Goal: Obtain resource: Download file/media

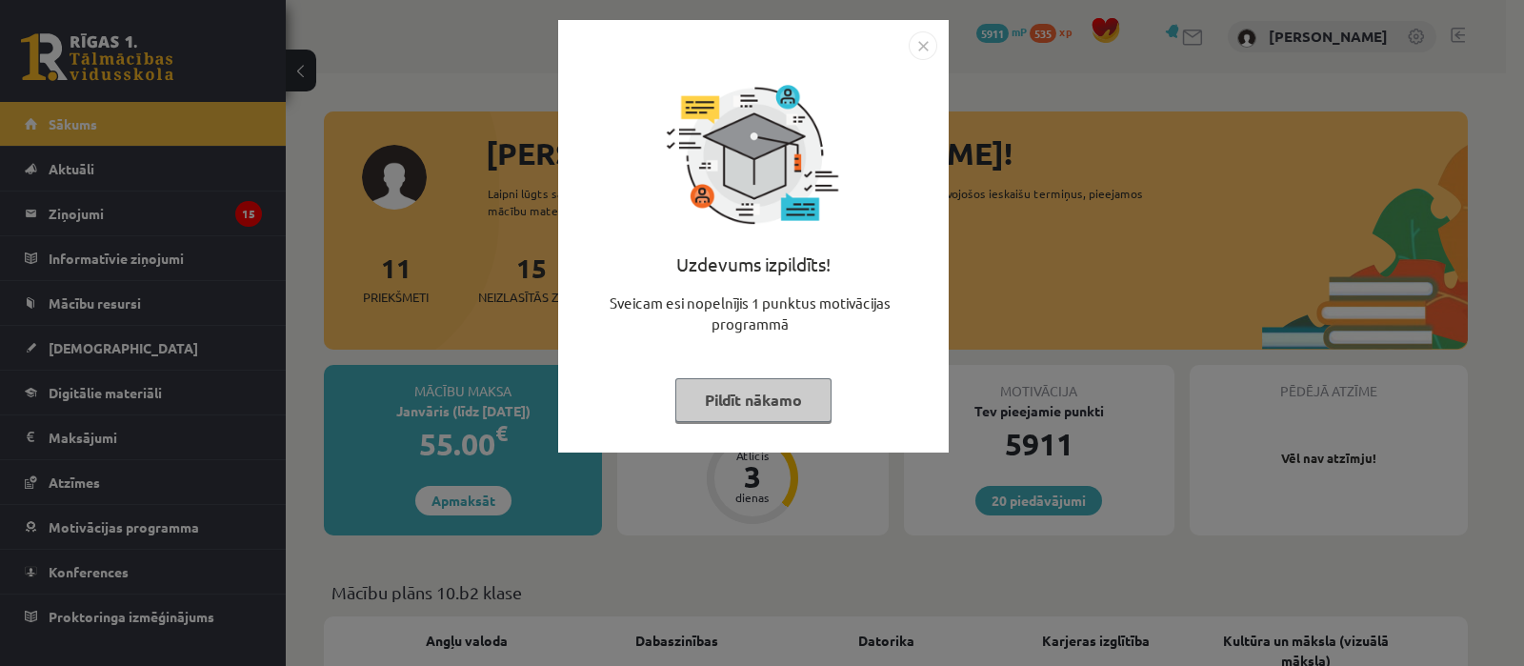
click at [757, 390] on button "Pildīt nākamo" at bounding box center [753, 400] width 156 height 44
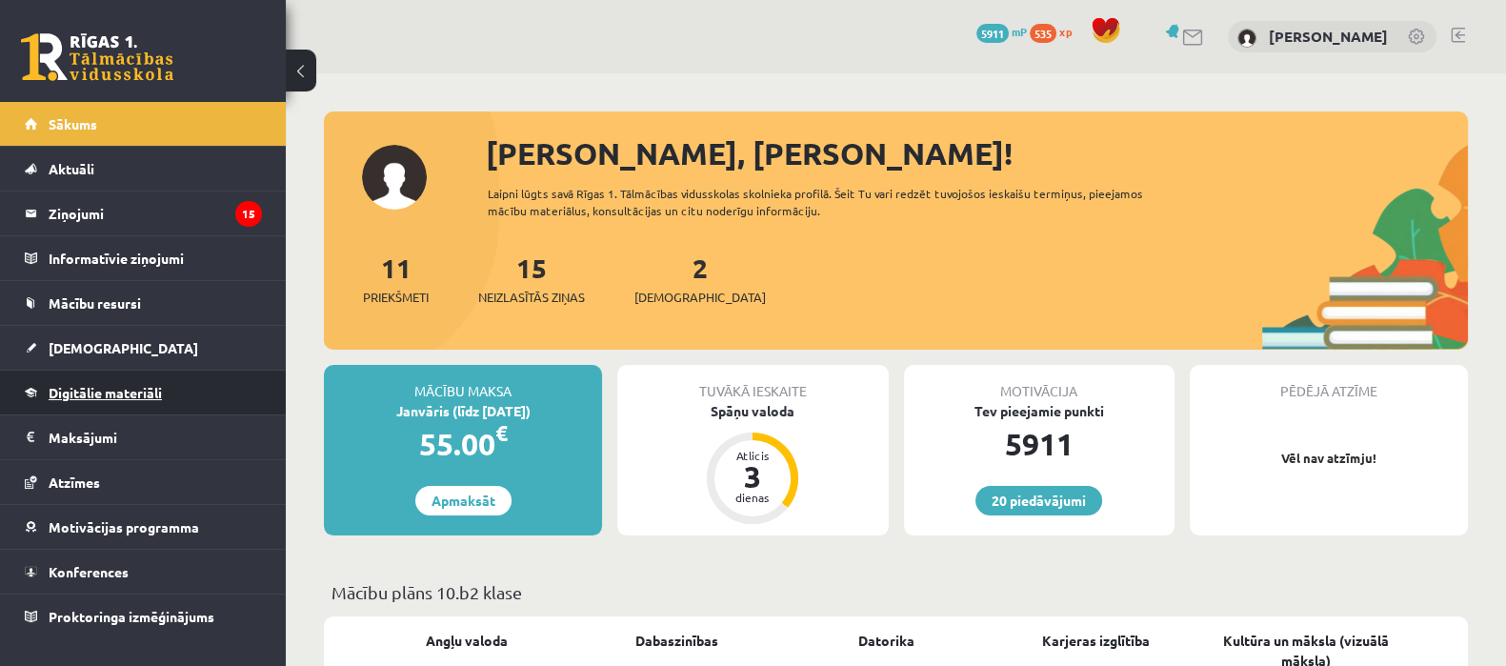
click at [110, 384] on span "Digitālie materiāli" at bounding box center [105, 392] width 113 height 17
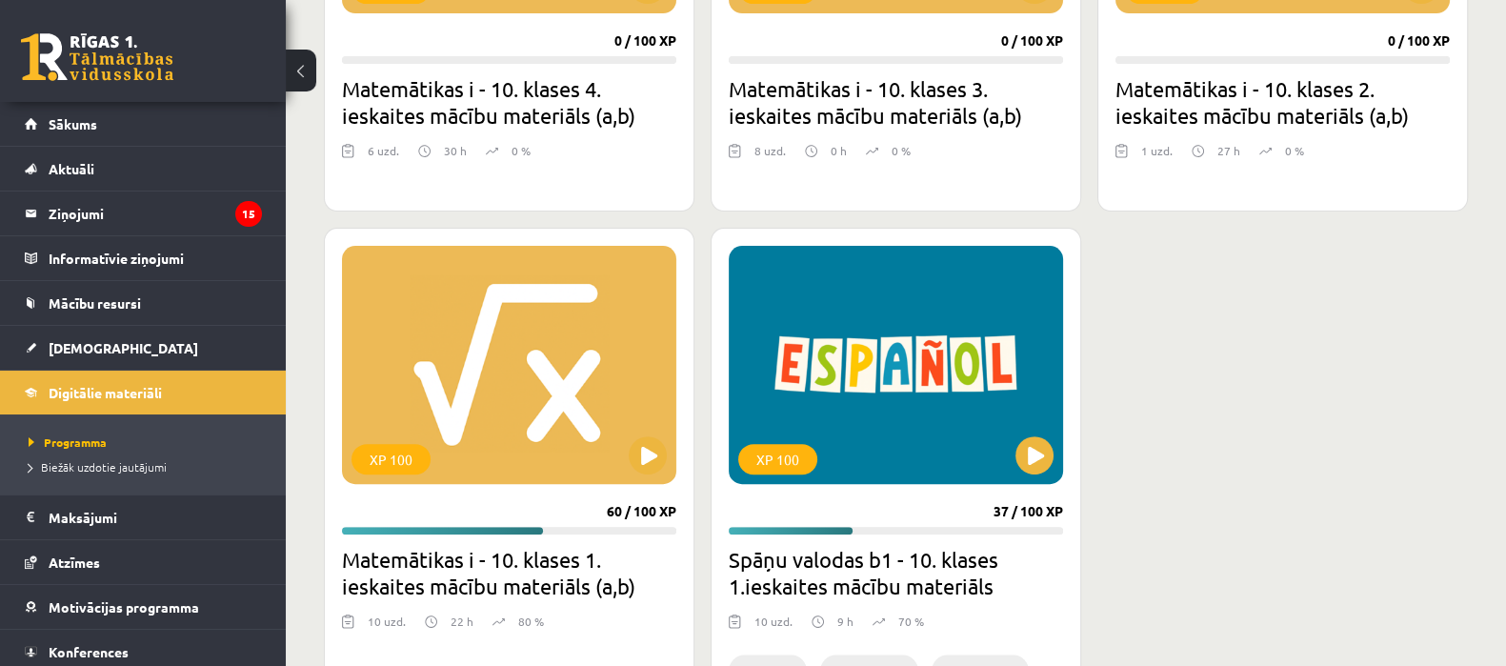
scroll to position [832, 0]
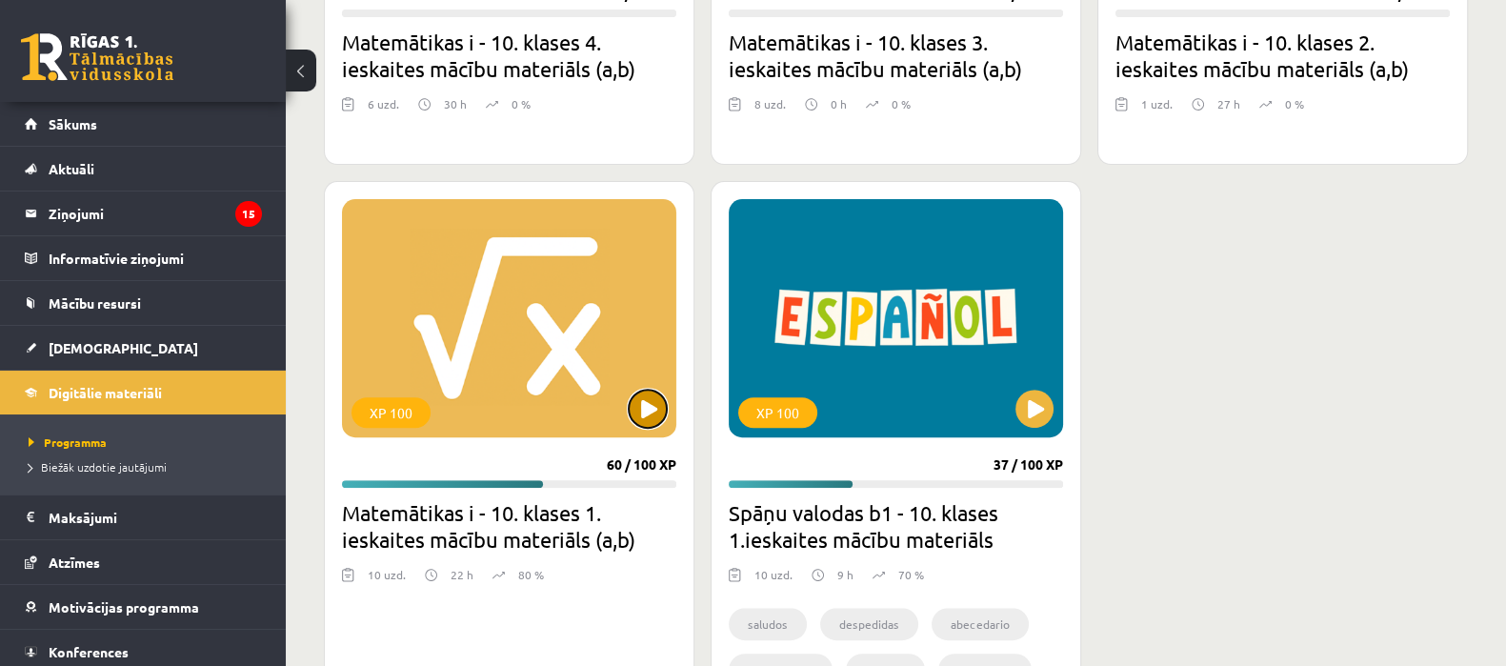
click at [654, 402] on button at bounding box center [648, 409] width 38 height 38
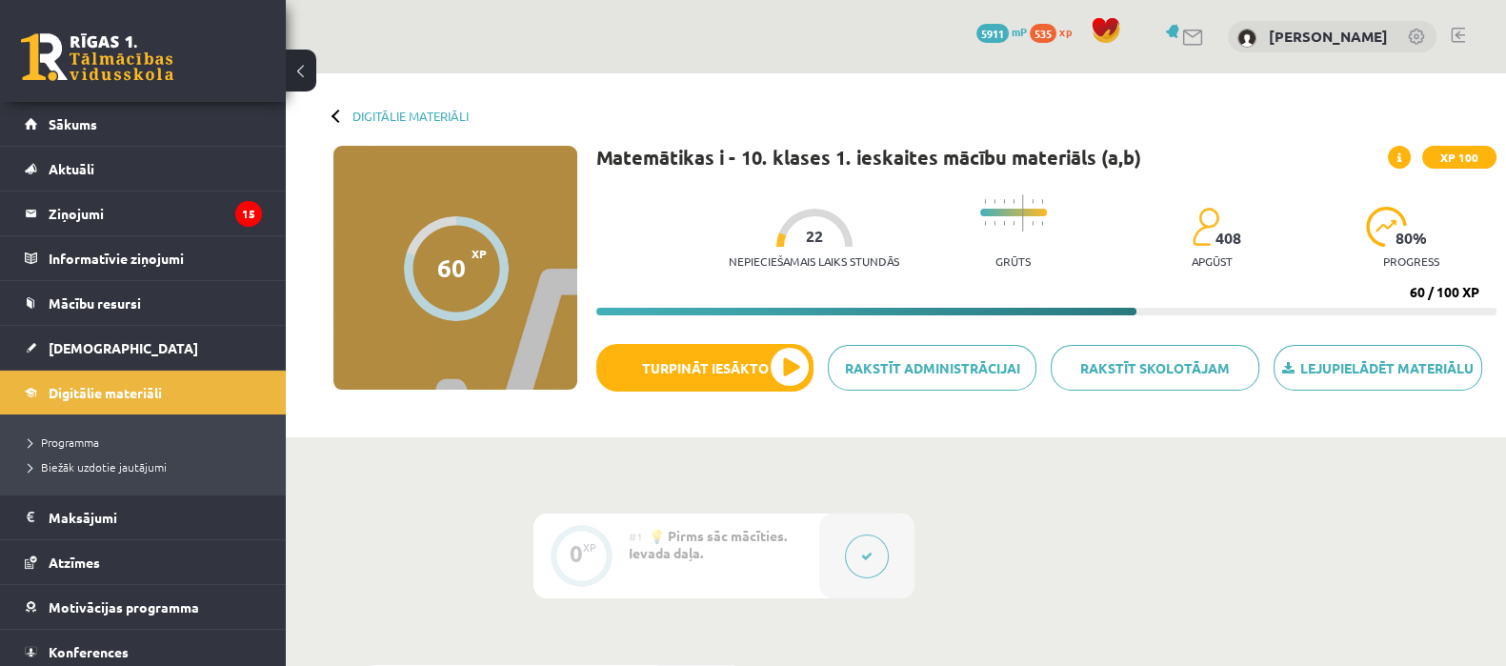
click at [301, 69] on button at bounding box center [301, 71] width 30 height 42
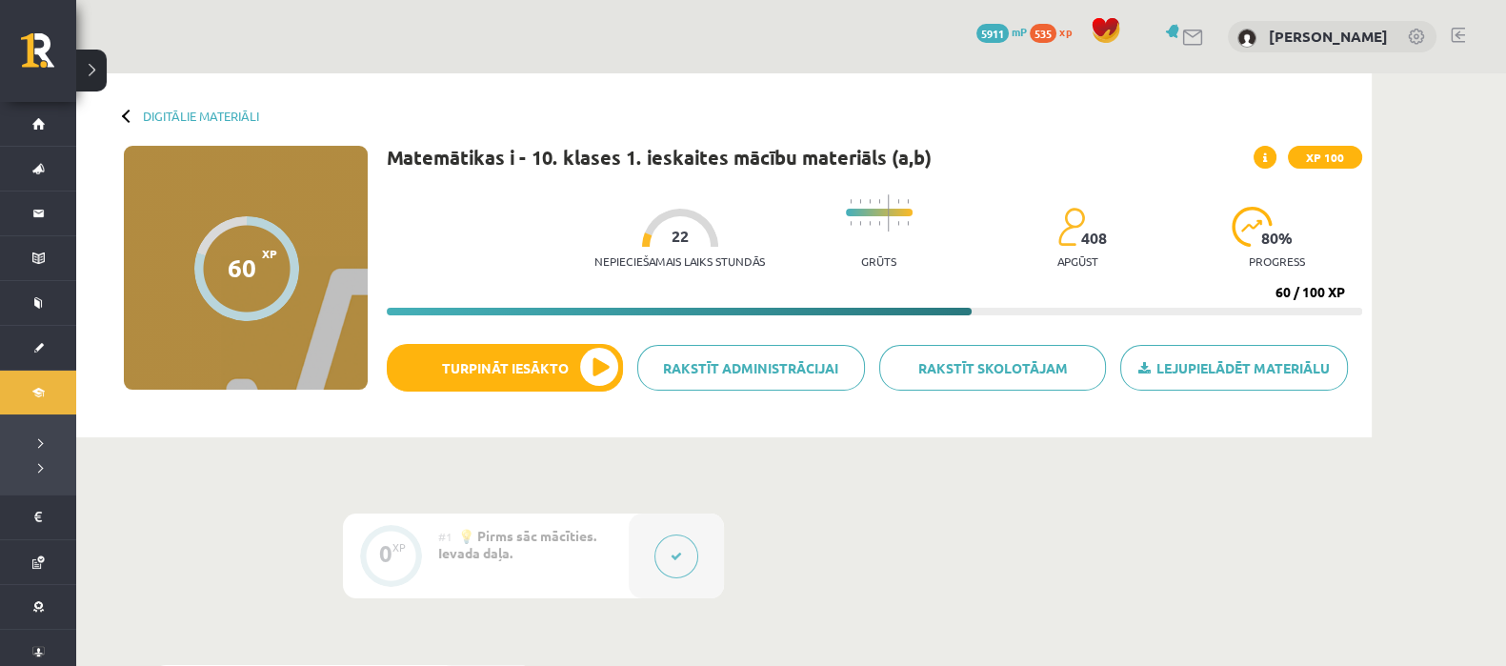
click at [90, 63] on button at bounding box center [91, 71] width 30 height 42
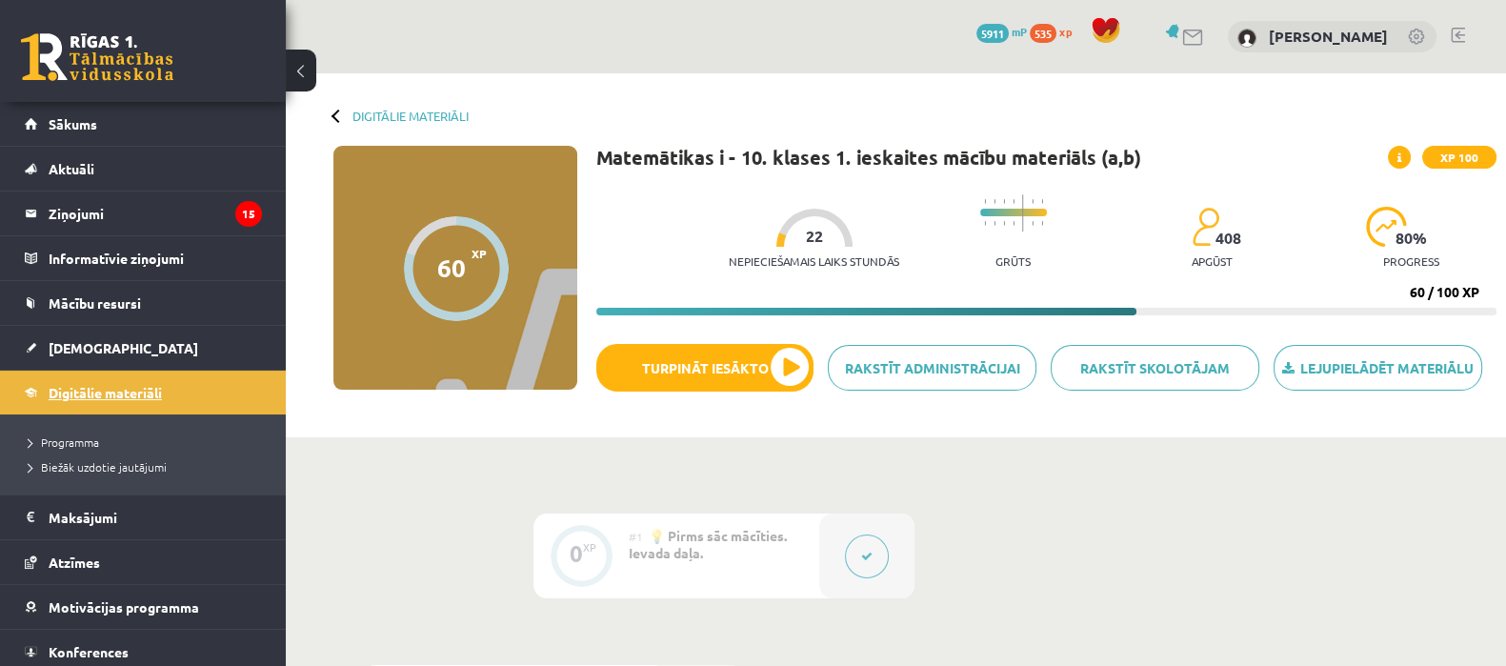
click at [108, 388] on span "Digitālie materiāli" at bounding box center [105, 392] width 113 height 17
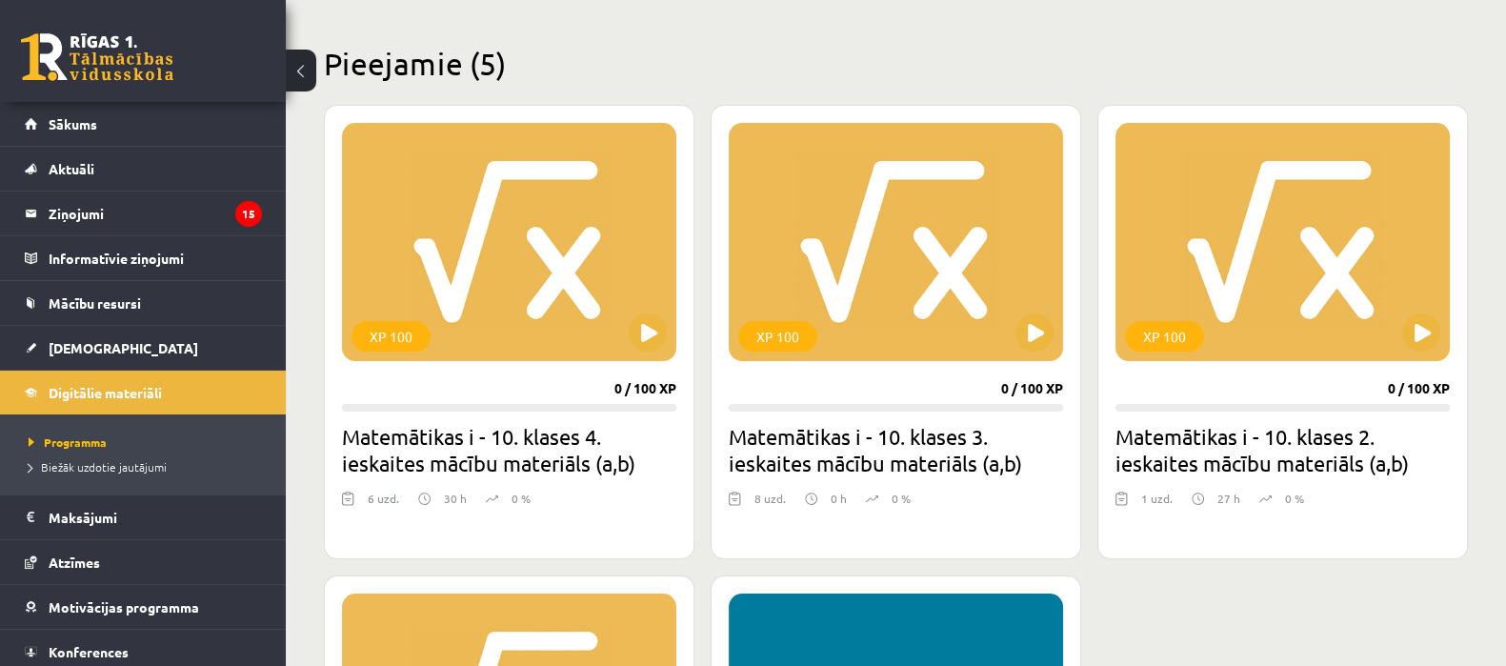
scroll to position [475, 0]
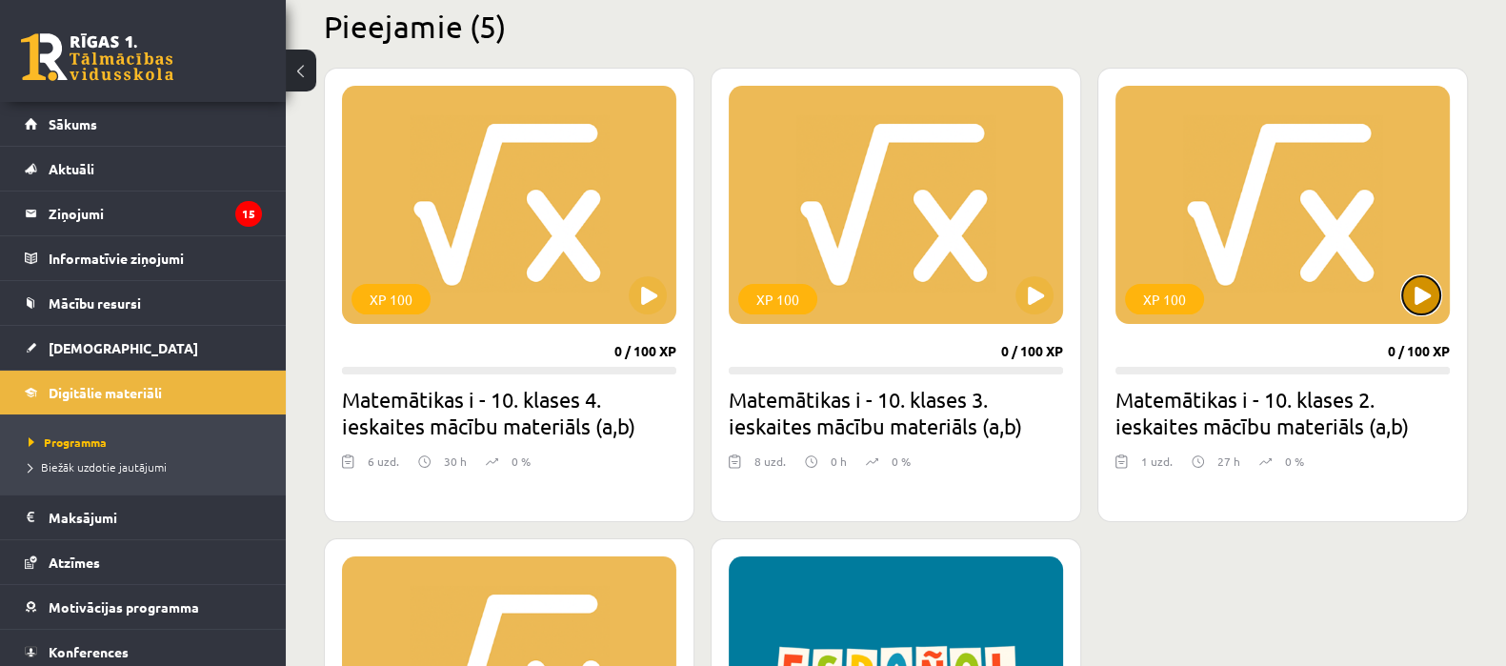
click at [1422, 286] on button at bounding box center [1421, 295] width 38 height 38
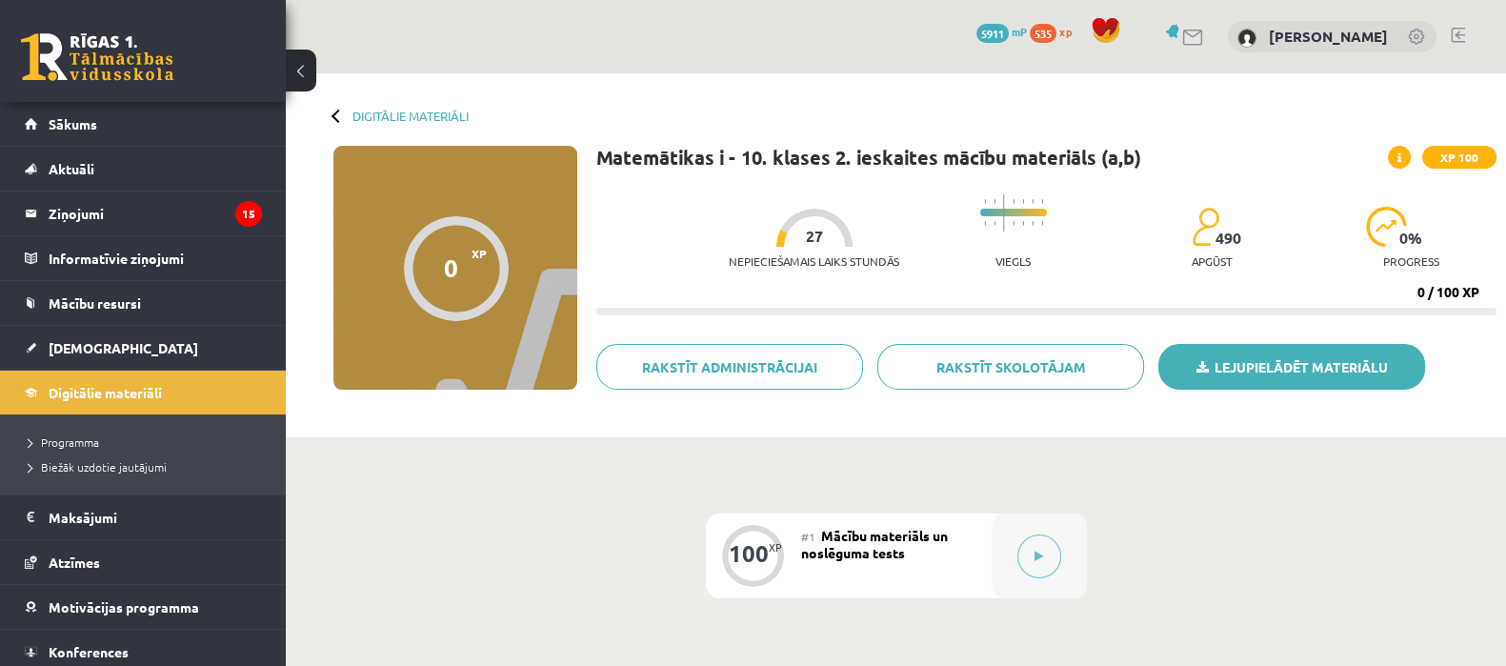
click at [1322, 365] on link "Lejupielādēt materiālu" at bounding box center [1291, 367] width 267 height 46
